Goal: Navigation & Orientation: Find specific page/section

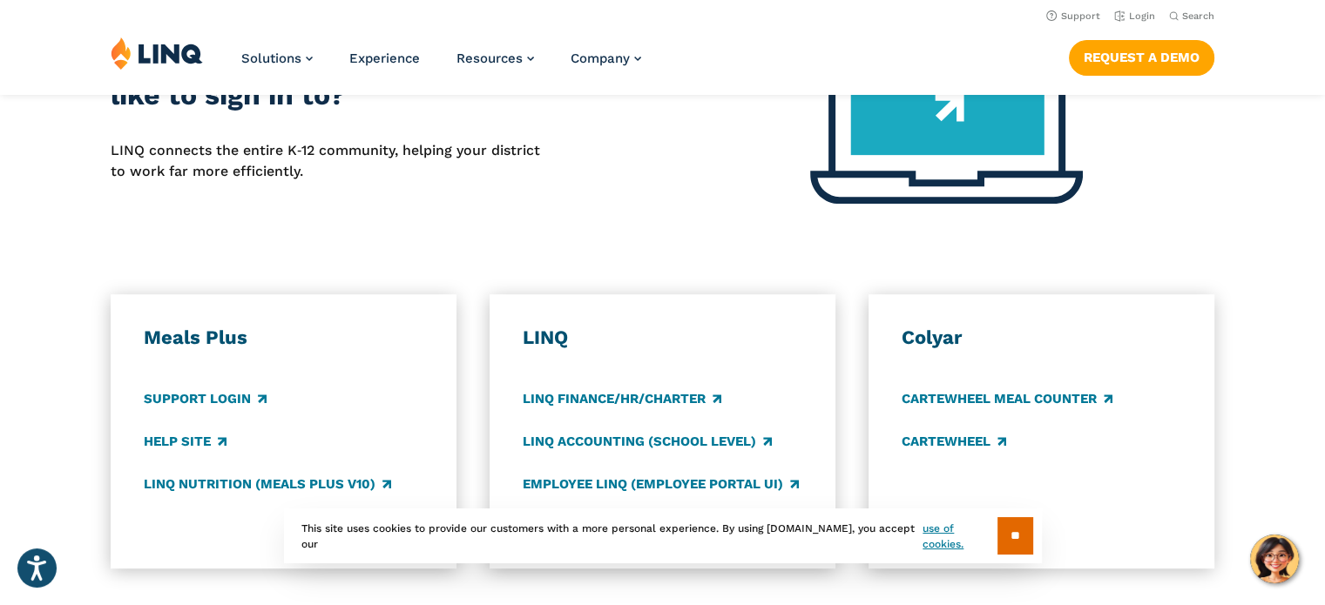
scroll to position [523, 0]
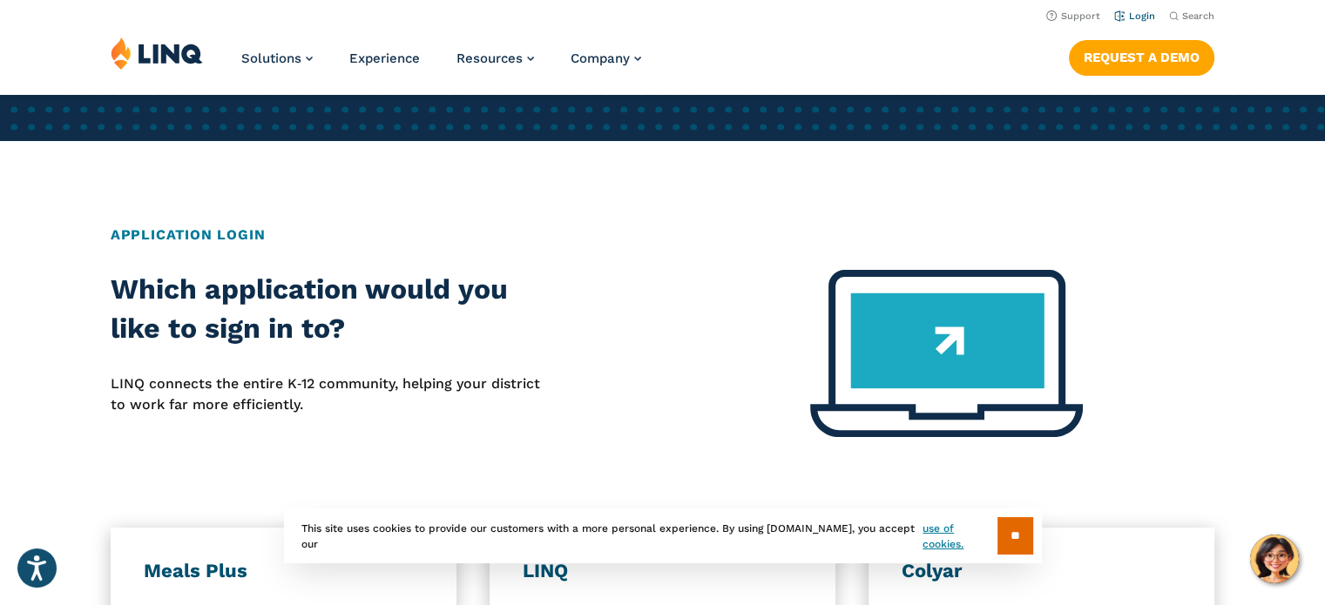
click at [1146, 20] on link "Login" at bounding box center [1134, 15] width 41 height 11
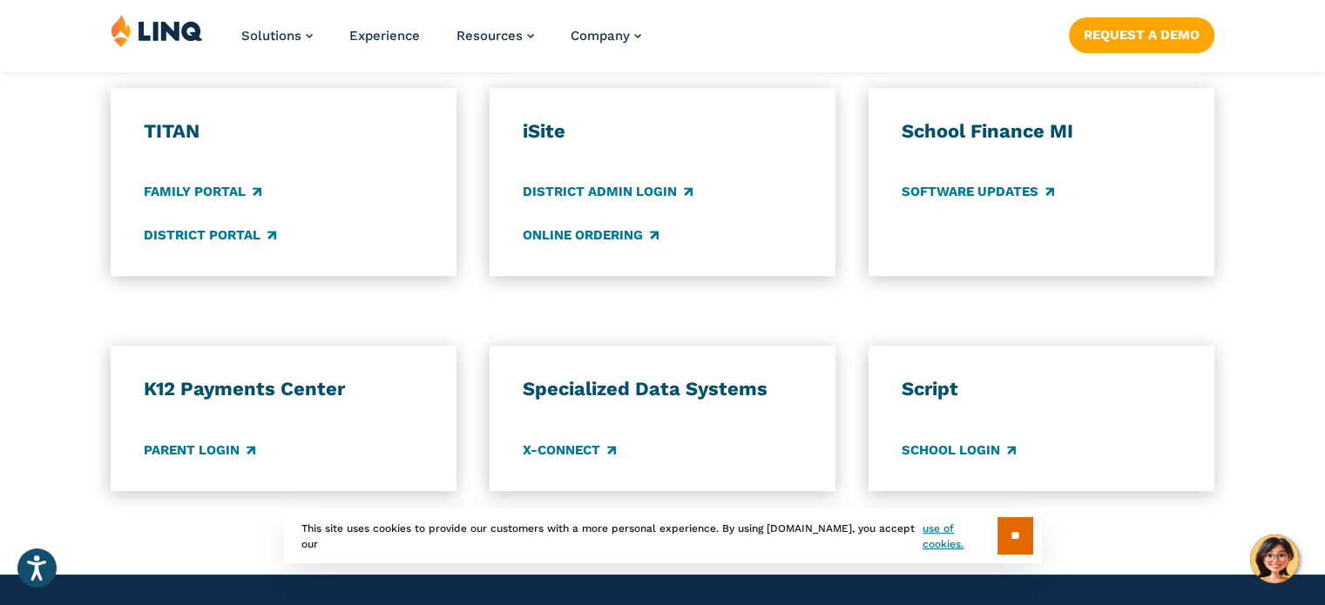
scroll to position [1394, 0]
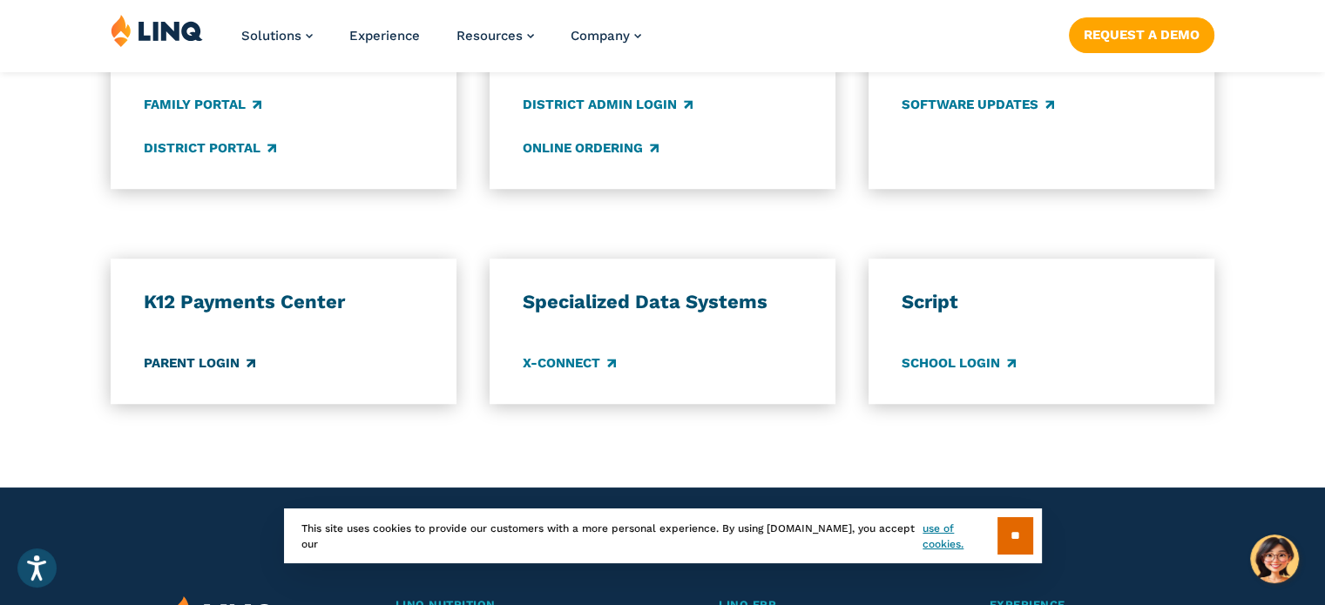
click at [212, 368] on link "Parent Login" at bounding box center [199, 363] width 111 height 19
